Goal: Navigation & Orientation: Find specific page/section

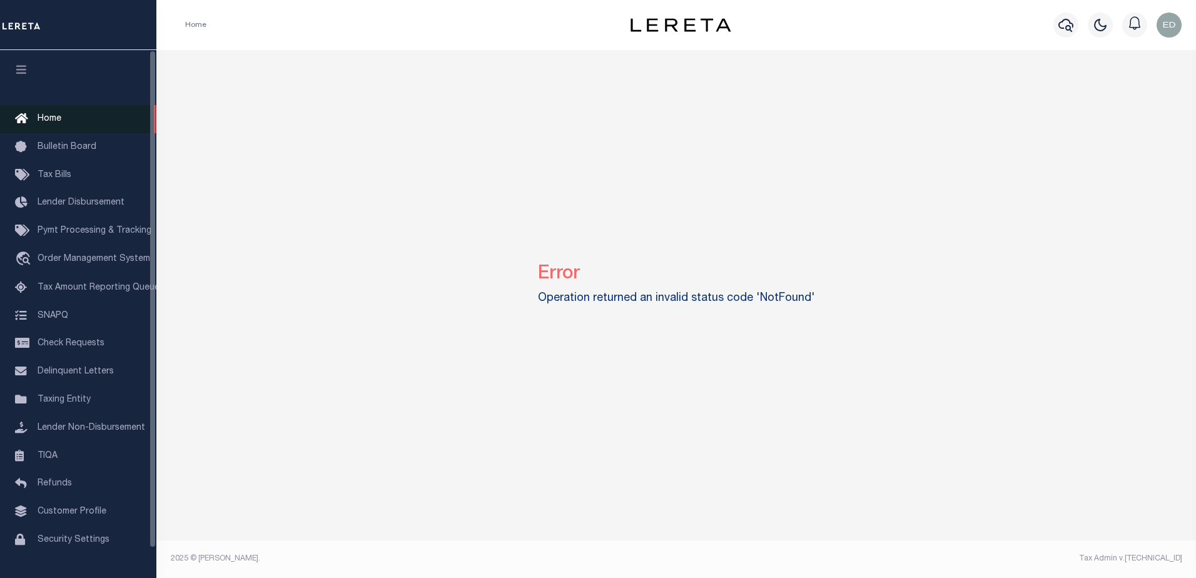
click at [80, 123] on link "Home" at bounding box center [78, 119] width 156 height 28
click at [66, 114] on link "Home" at bounding box center [78, 119] width 156 height 28
click at [59, 119] on span "Home" at bounding box center [50, 118] width 24 height 9
